Goal: Information Seeking & Learning: Learn about a topic

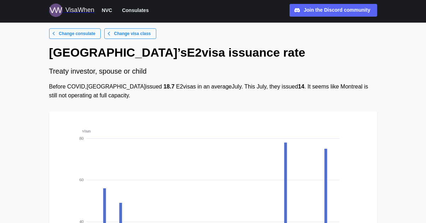
click at [4, 124] on main "Change consulate Change visa class Montreal ’s [DEMOGRAPHIC_DATA] issuance rate…" at bounding box center [213, 204] width 426 height 409
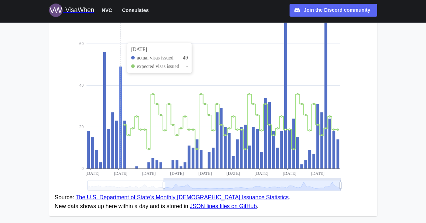
scroll to position [142, 0]
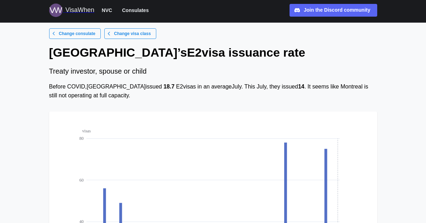
scroll to position [142, 0]
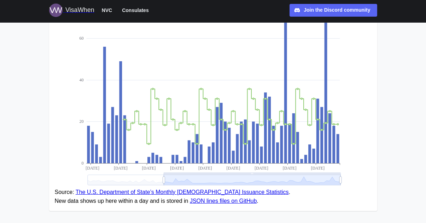
drag, startPoint x: 342, startPoint y: 178, endPoint x: 346, endPoint y: 178, distance: 4.3
click at [348, 178] on icon "visas 0 20 40 60 80 [DATE] [DATE] [DATE] [DATE] [DATE] [DATE] [DATE] [DATE] [DA…" at bounding box center [213, 82] width 317 height 212
drag, startPoint x: 339, startPoint y: 180, endPoint x: 391, endPoint y: 182, distance: 52.1
click at [391, 182] on main "Change consulate Change visa class Montreal ’s [DEMOGRAPHIC_DATA] issuance rate…" at bounding box center [213, 62] width 426 height 409
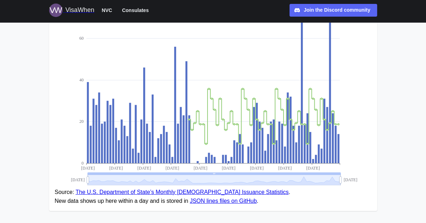
drag, startPoint x: 339, startPoint y: 182, endPoint x: 27, endPoint y: 192, distance: 312.7
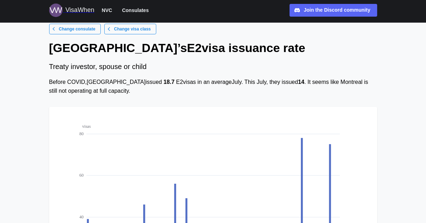
scroll to position [0, 0]
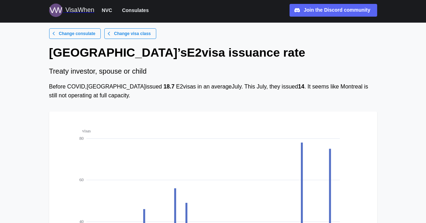
click at [122, 34] on span "Change visa class" at bounding box center [132, 34] width 37 height 10
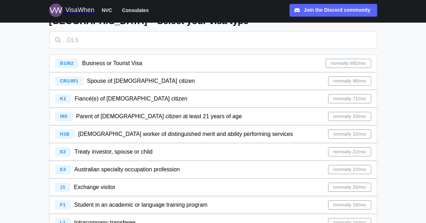
scroll to position [35, 0]
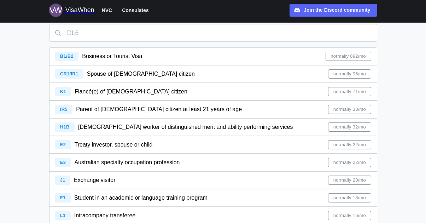
click at [211, 150] on div "E2 Treaty investor, spouse or child normally 22/mo" at bounding box center [213, 144] width 316 height 17
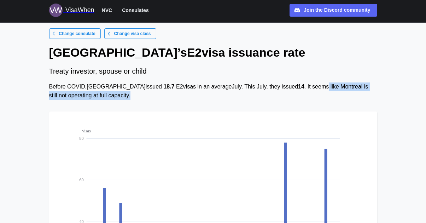
drag, startPoint x: 292, startPoint y: 88, endPoint x: 302, endPoint y: 104, distance: 18.3
click at [302, 104] on div "Change consulate Change visa class Montreal ’s [DEMOGRAPHIC_DATA] issuance rate…" at bounding box center [213, 193] width 328 height 330
click at [305, 92] on div "Before COVID, [GEOGRAPHIC_DATA] issued 18.7 E2 visas in an average July . This …" at bounding box center [213, 91] width 328 height 18
